Goal: Check status: Check status

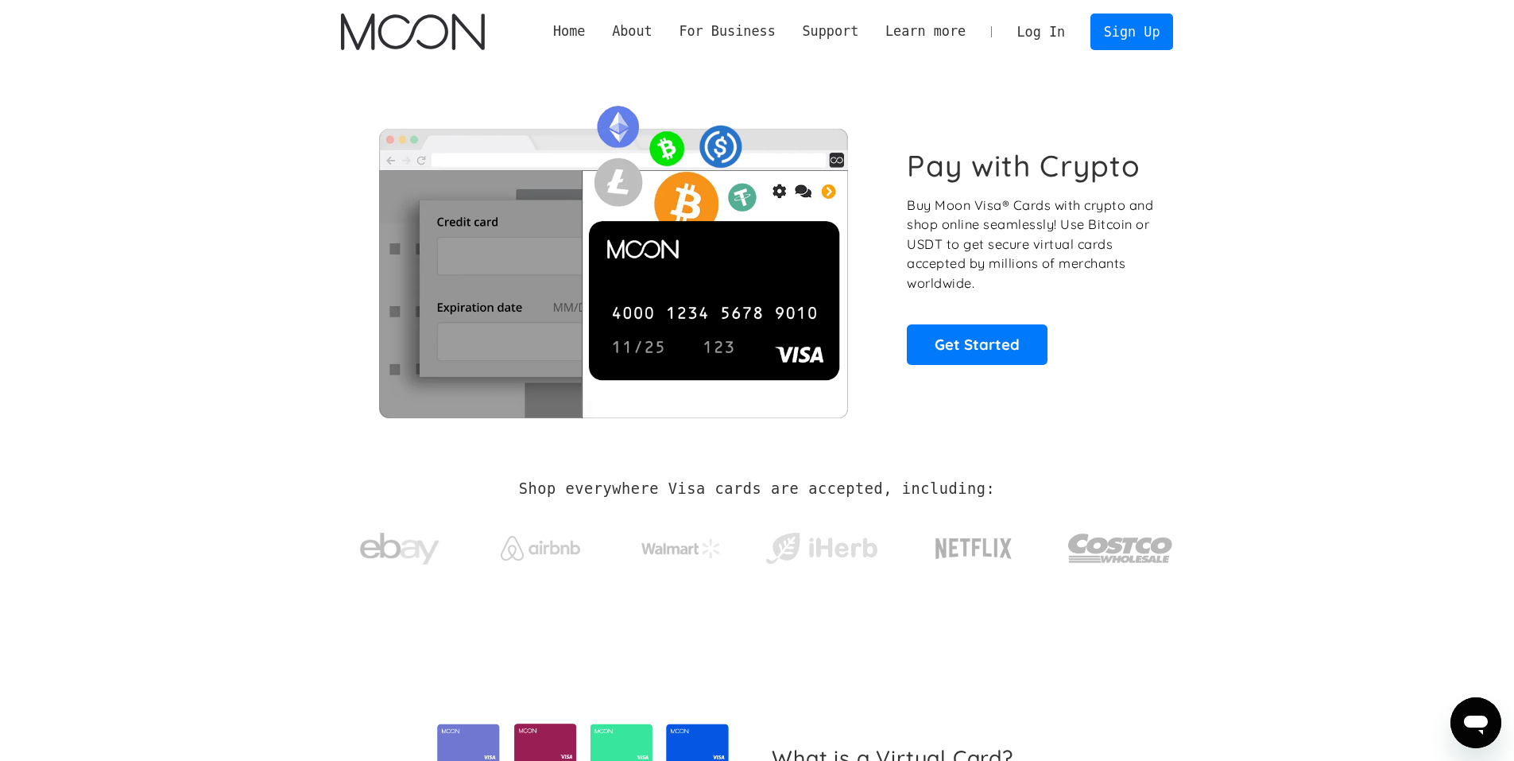
click at [1045, 30] on link "Log In" at bounding box center [1041, 31] width 75 height 35
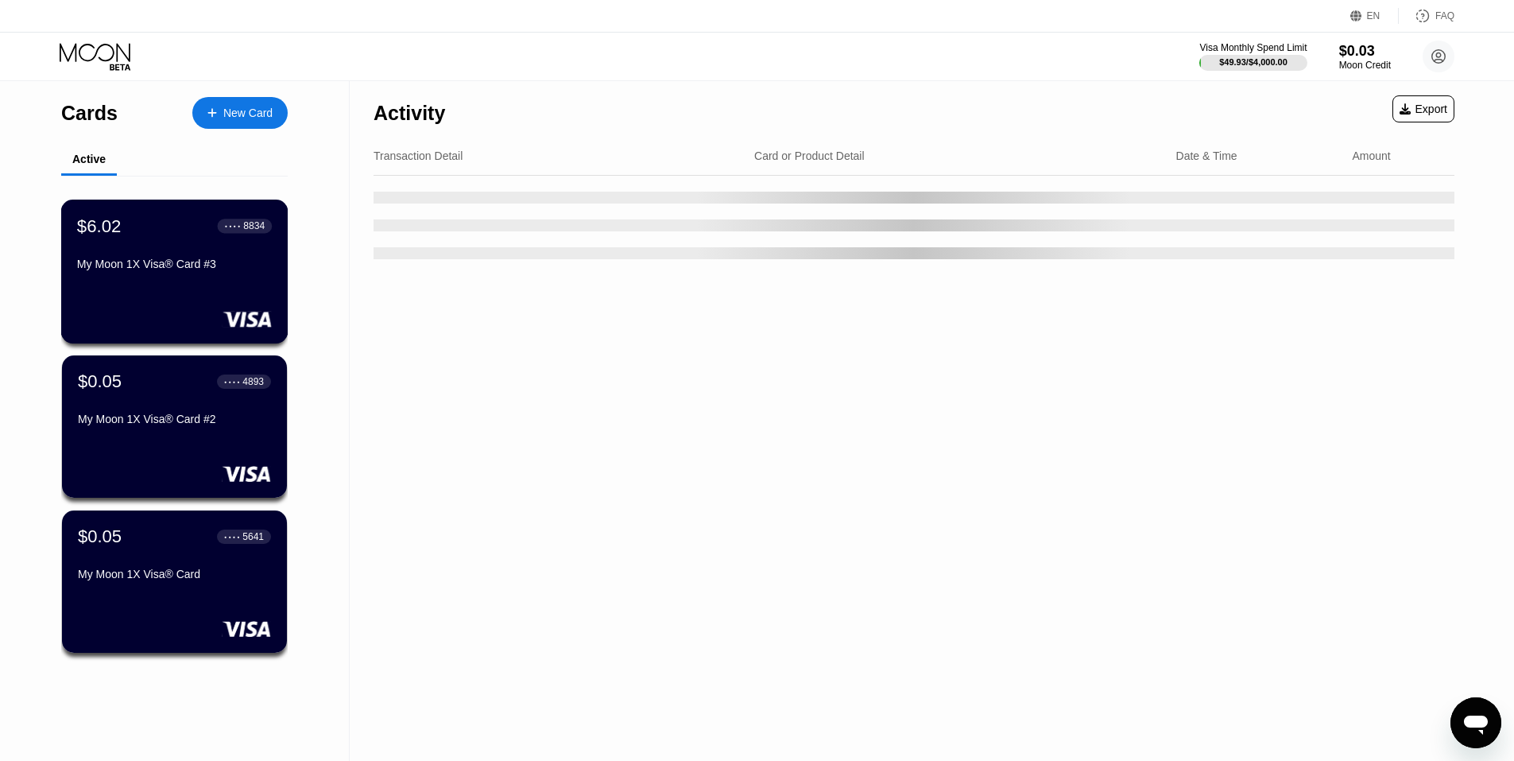
click at [141, 257] on div "$6.02 ● ● ● ● 8834 My Moon 1X Visa® Card #3" at bounding box center [174, 245] width 195 height 61
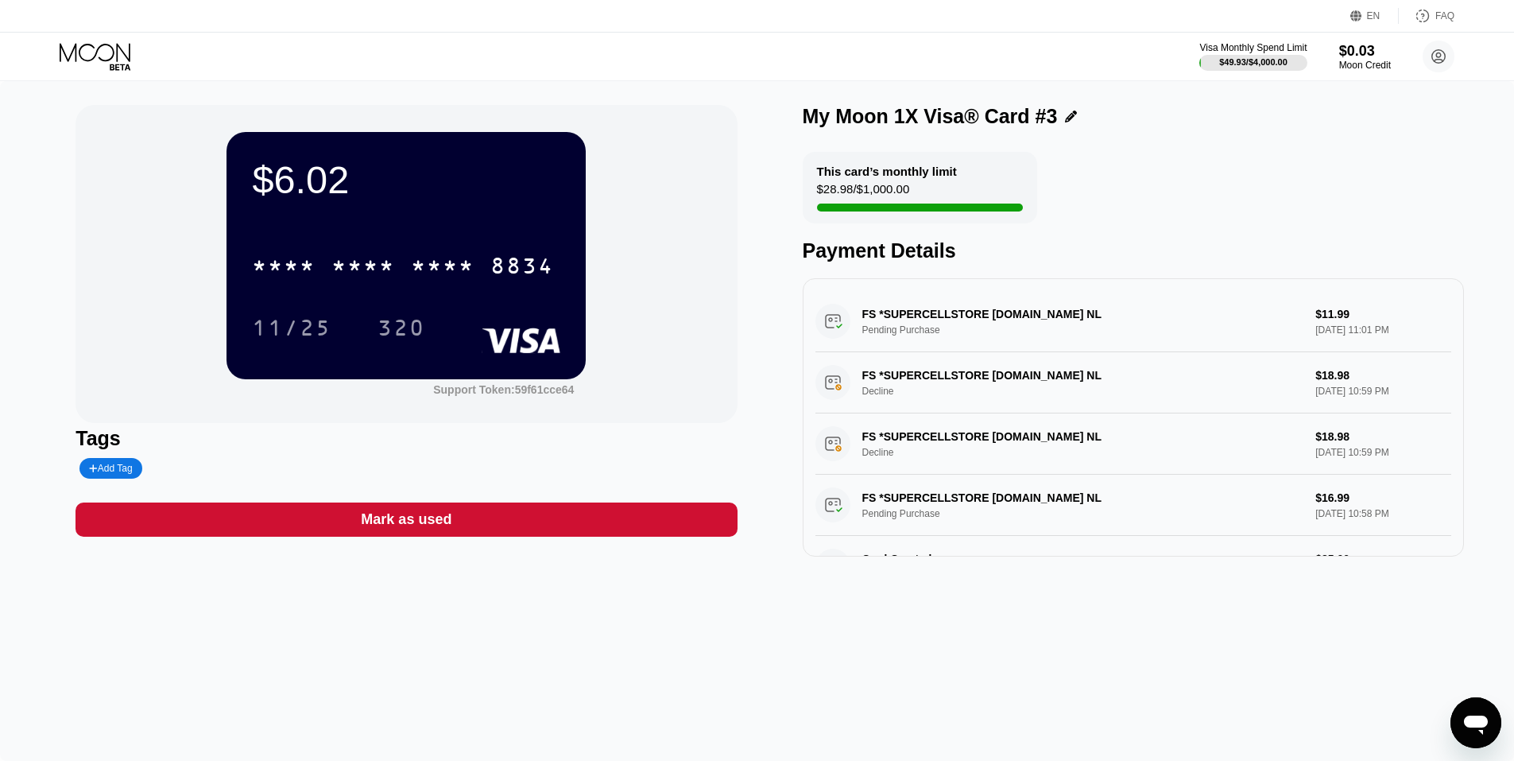
click at [385, 242] on div "* * * * * * * * * * * * 8834" at bounding box center [406, 261] width 308 height 54
click at [382, 265] on div "* * * *" at bounding box center [363, 267] width 64 height 25
